Goal: Task Accomplishment & Management: Manage account settings

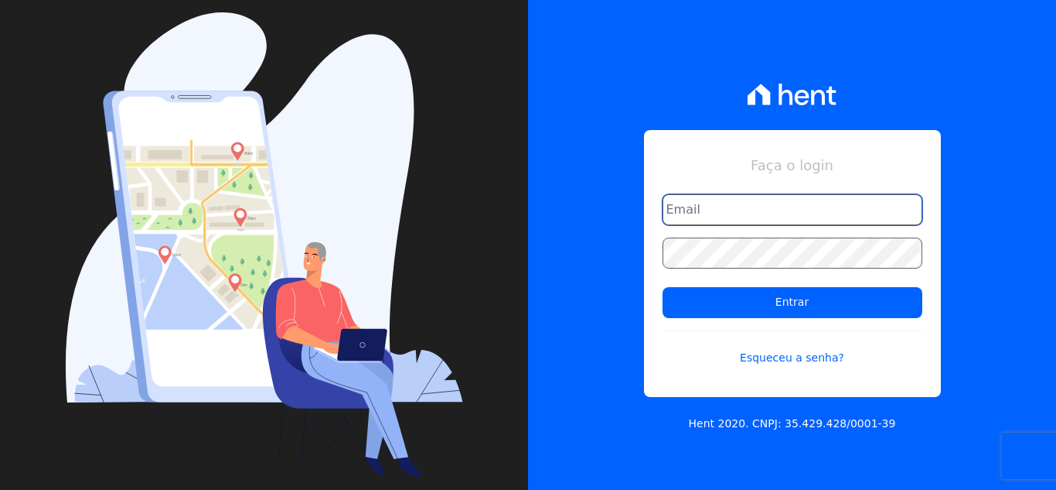
click at [754, 216] on input "email" at bounding box center [793, 209] width 260 height 31
type input "[EMAIL_ADDRESS][DOMAIN_NAME]"
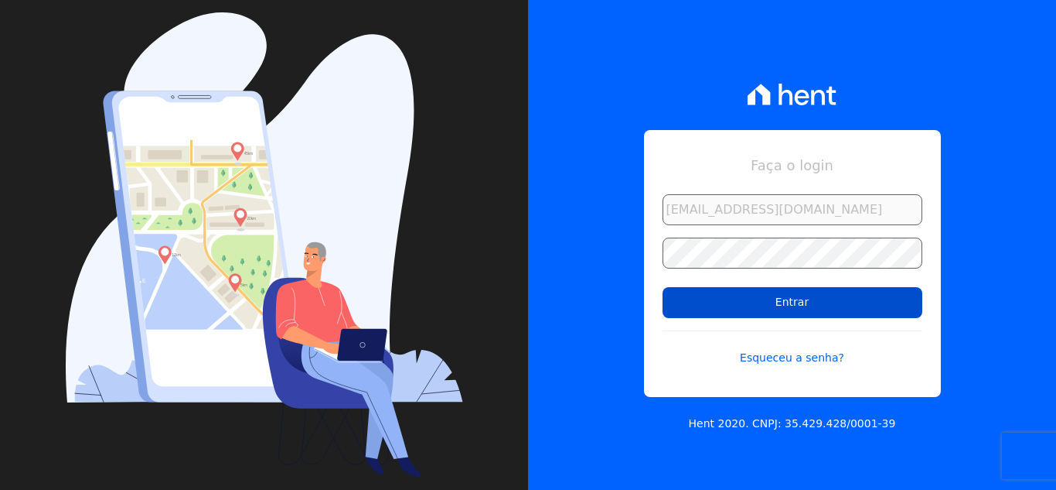
click at [793, 299] on input "Entrar" at bounding box center [793, 302] width 260 height 31
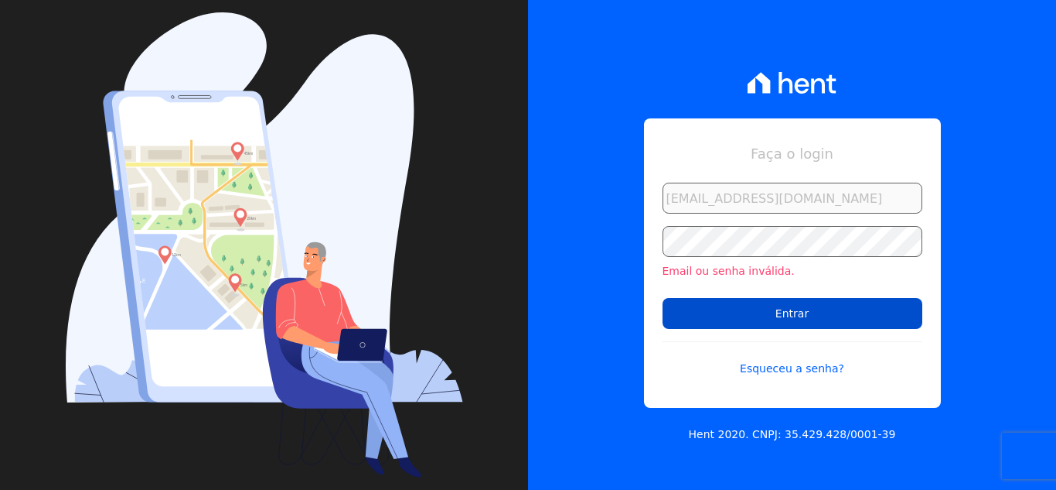
click at [743, 309] on input "Entrar" at bounding box center [793, 313] width 260 height 31
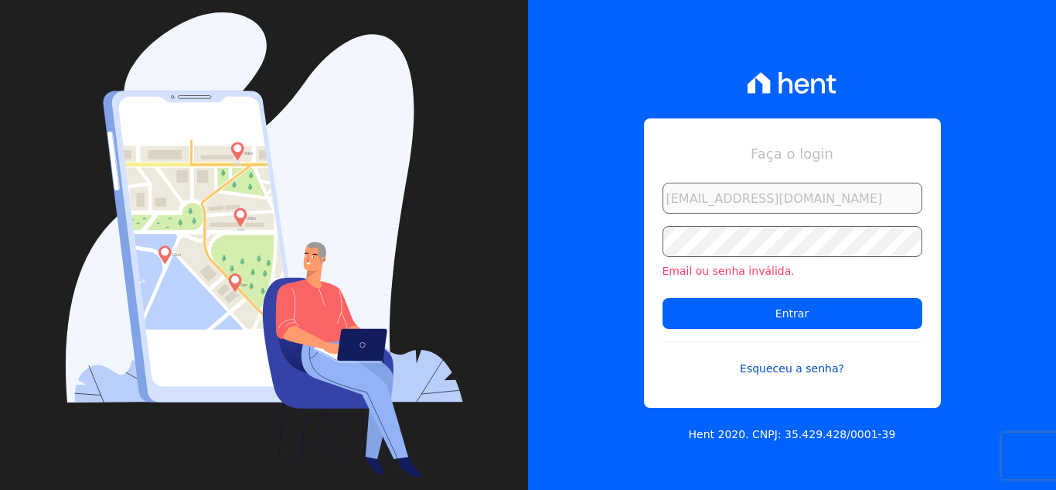
click at [781, 363] on link "Esqueceu a senha?" at bounding box center [793, 359] width 260 height 36
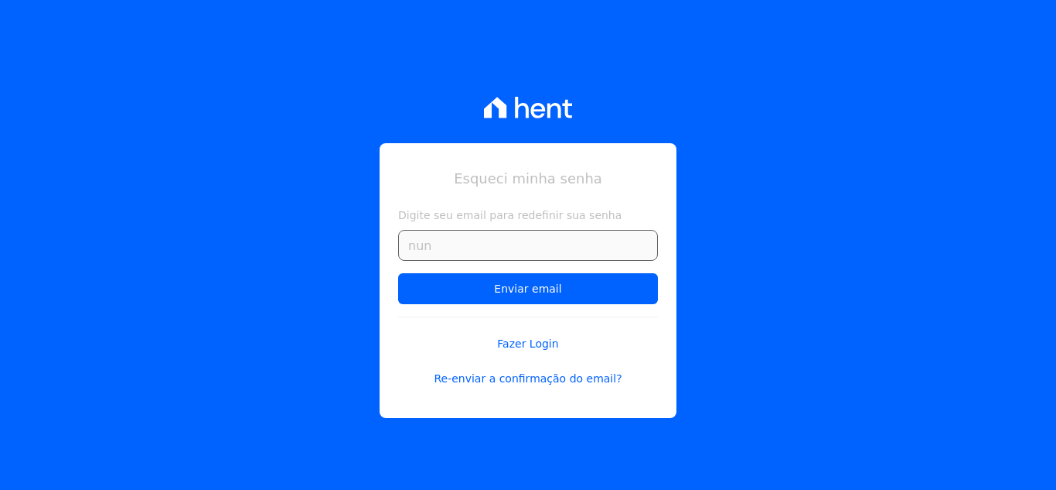
type input "[EMAIL_ADDRESS][DOMAIN_NAME]"
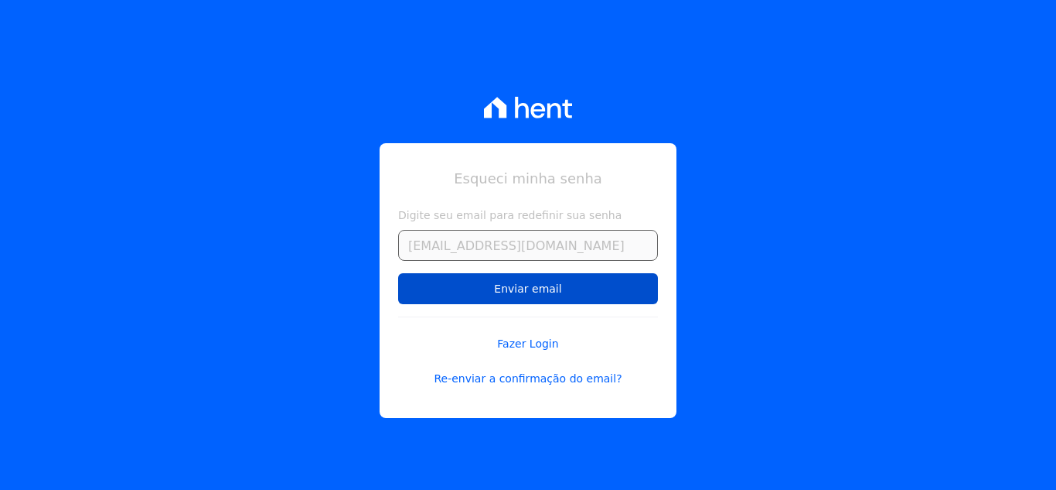
click at [510, 282] on input "Enviar email" at bounding box center [528, 288] width 260 height 31
click at [549, 287] on input "Enviar email" at bounding box center [528, 288] width 260 height 31
click at [534, 290] on input "Enviar email" at bounding box center [528, 288] width 260 height 31
click at [524, 286] on input "Enviar email" at bounding box center [528, 288] width 260 height 31
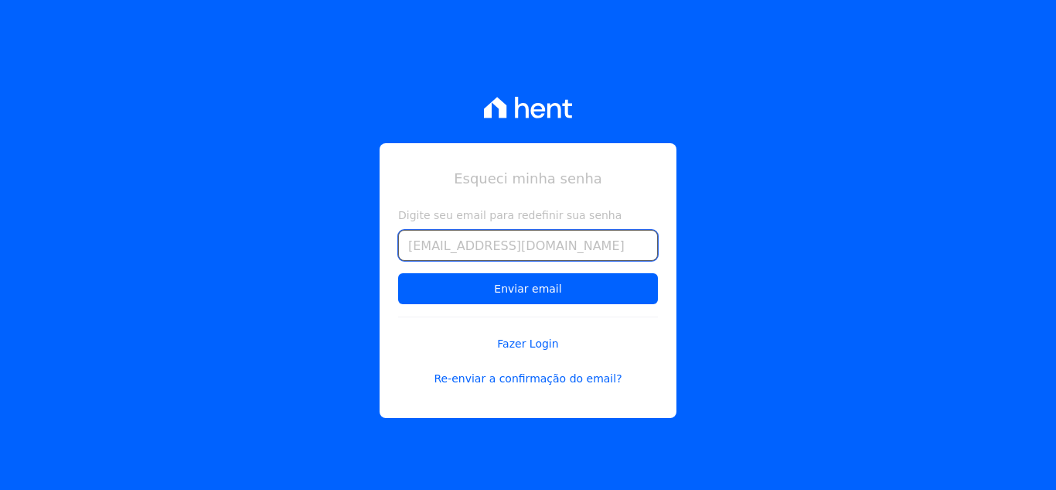
click at [542, 241] on input "nunesg511@gmail.com" at bounding box center [528, 245] width 260 height 31
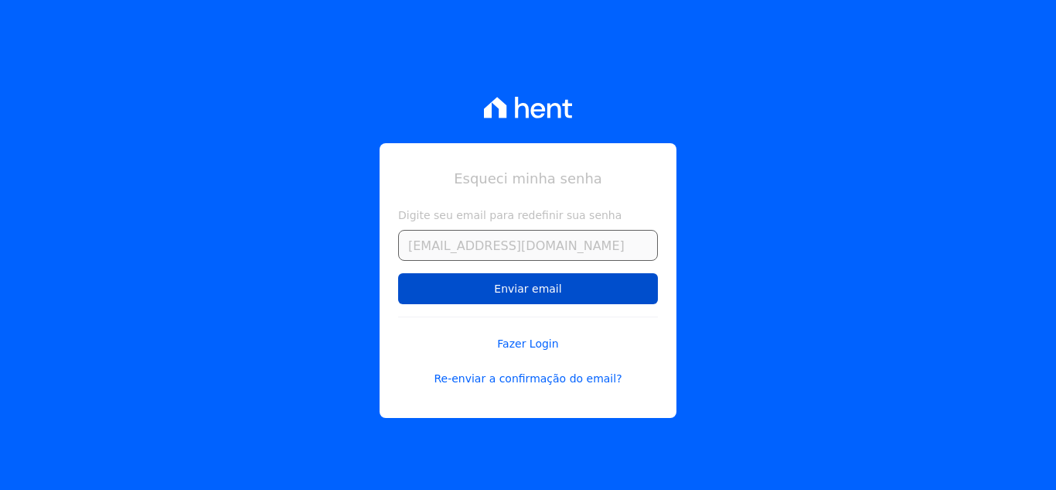
click at [497, 294] on input "Enviar email" at bounding box center [528, 288] width 260 height 31
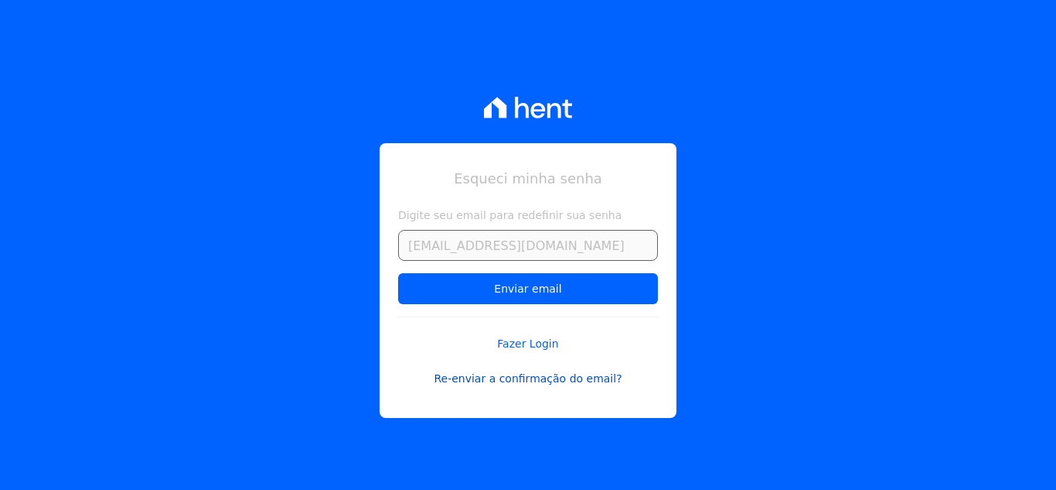
click at [572, 379] on link "Re-enviar a confirmação do email?" at bounding box center [528, 378] width 260 height 16
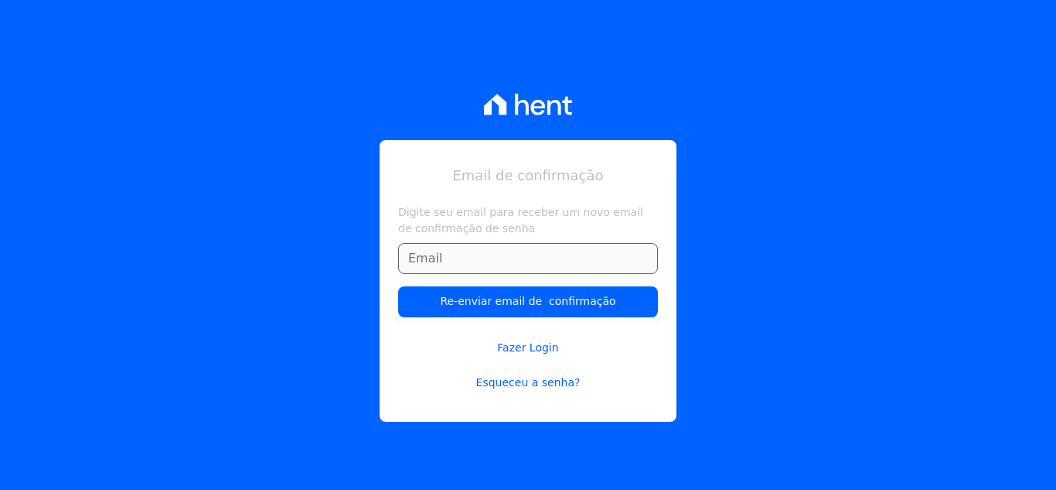
click at [524, 258] on input "Digite seu email para receber um novo email de confirmação de senha" at bounding box center [528, 258] width 260 height 31
type input "nunesg511@gmail.com"
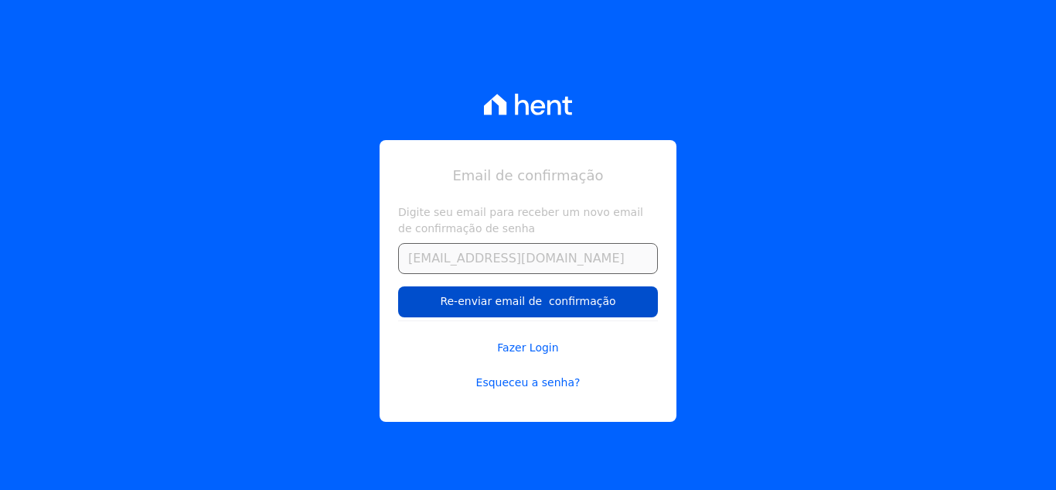
click at [529, 303] on input "Re-enviar email de confirmação" at bounding box center [528, 301] width 260 height 31
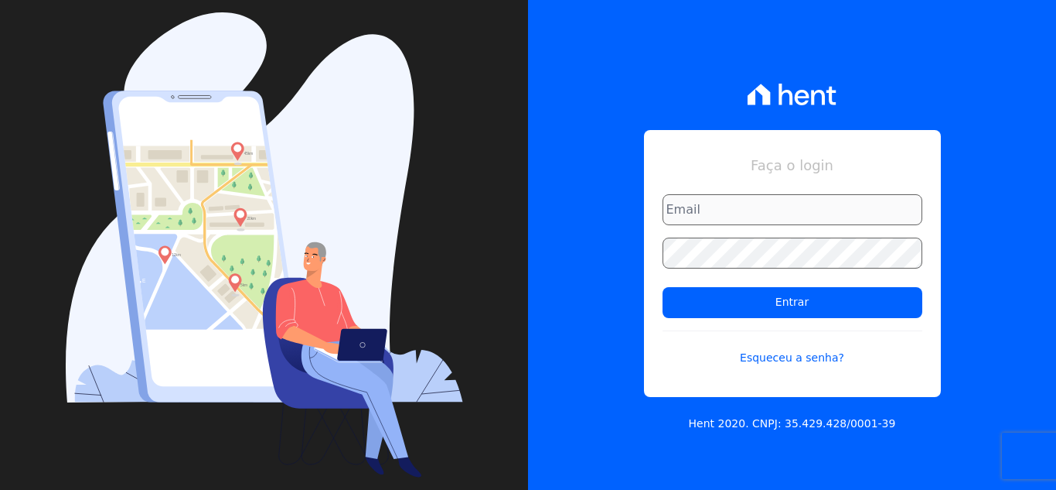
click at [742, 200] on input "email" at bounding box center [793, 209] width 260 height 31
click at [708, 207] on input "email" at bounding box center [793, 209] width 260 height 31
